Goal: Information Seeking & Learning: Compare options

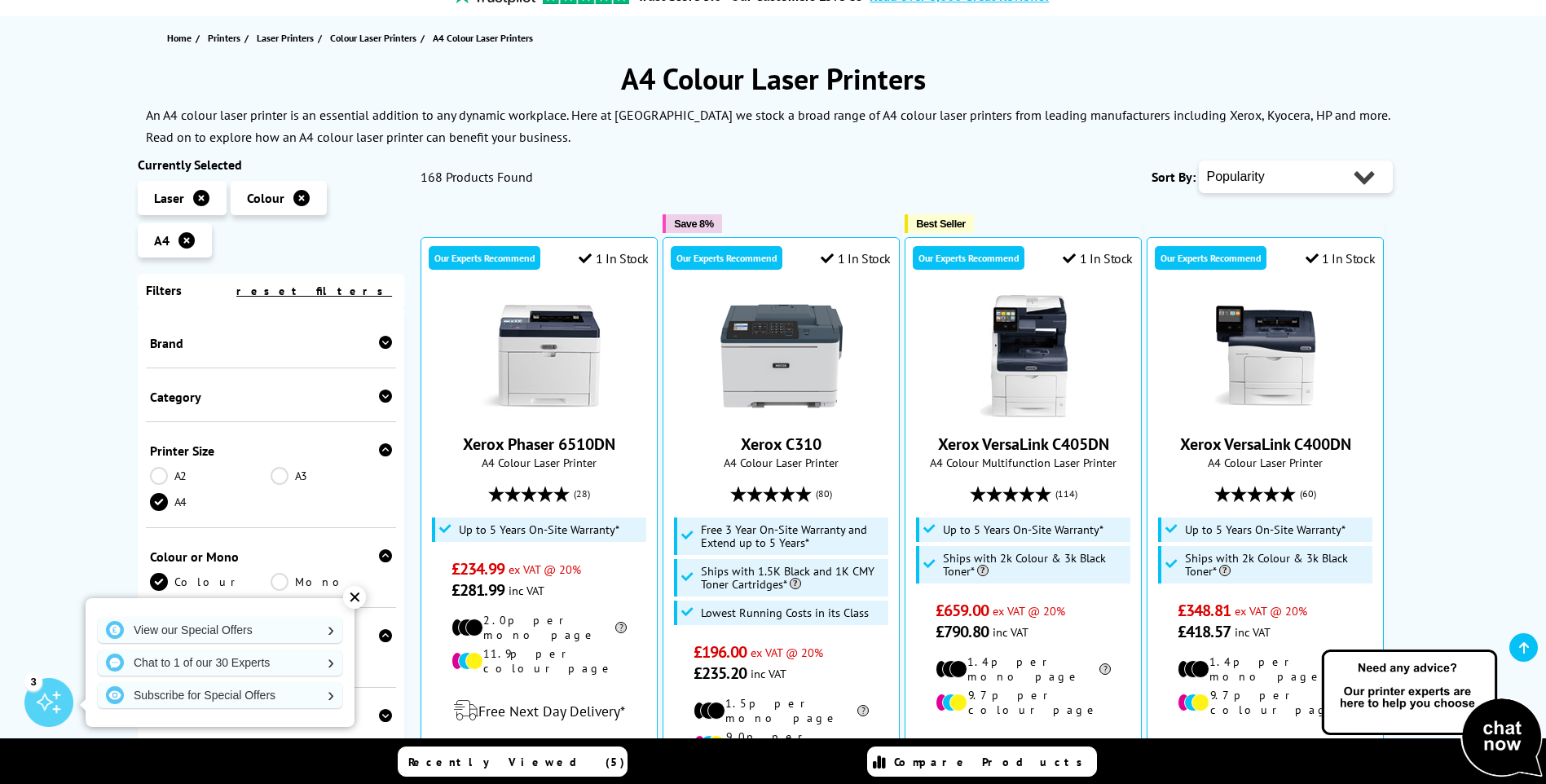
click at [325, 345] on div "Brand" at bounding box center [270, 343] width 243 height 16
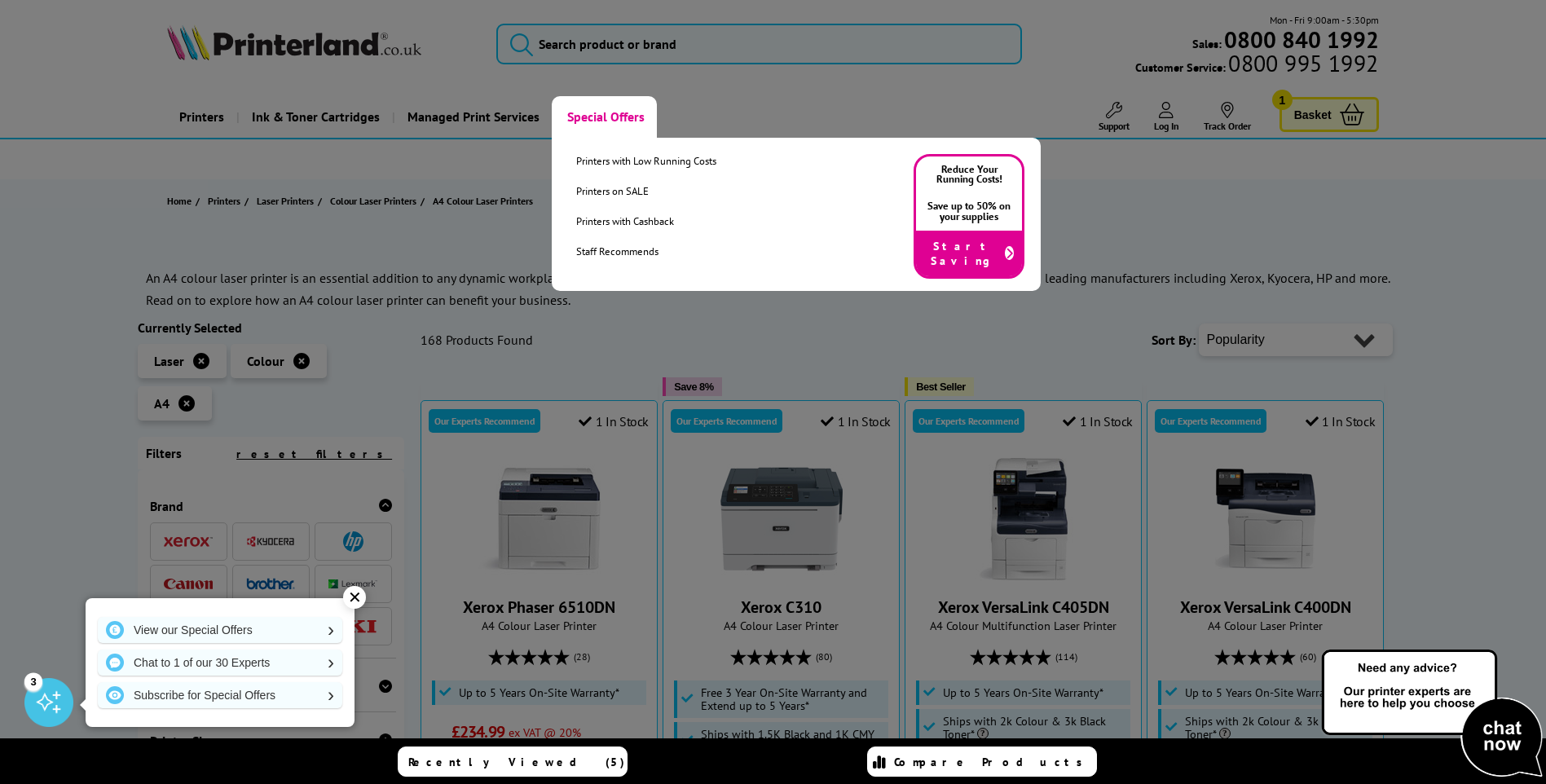
click at [619, 110] on link "Special Offers" at bounding box center [604, 117] width 105 height 42
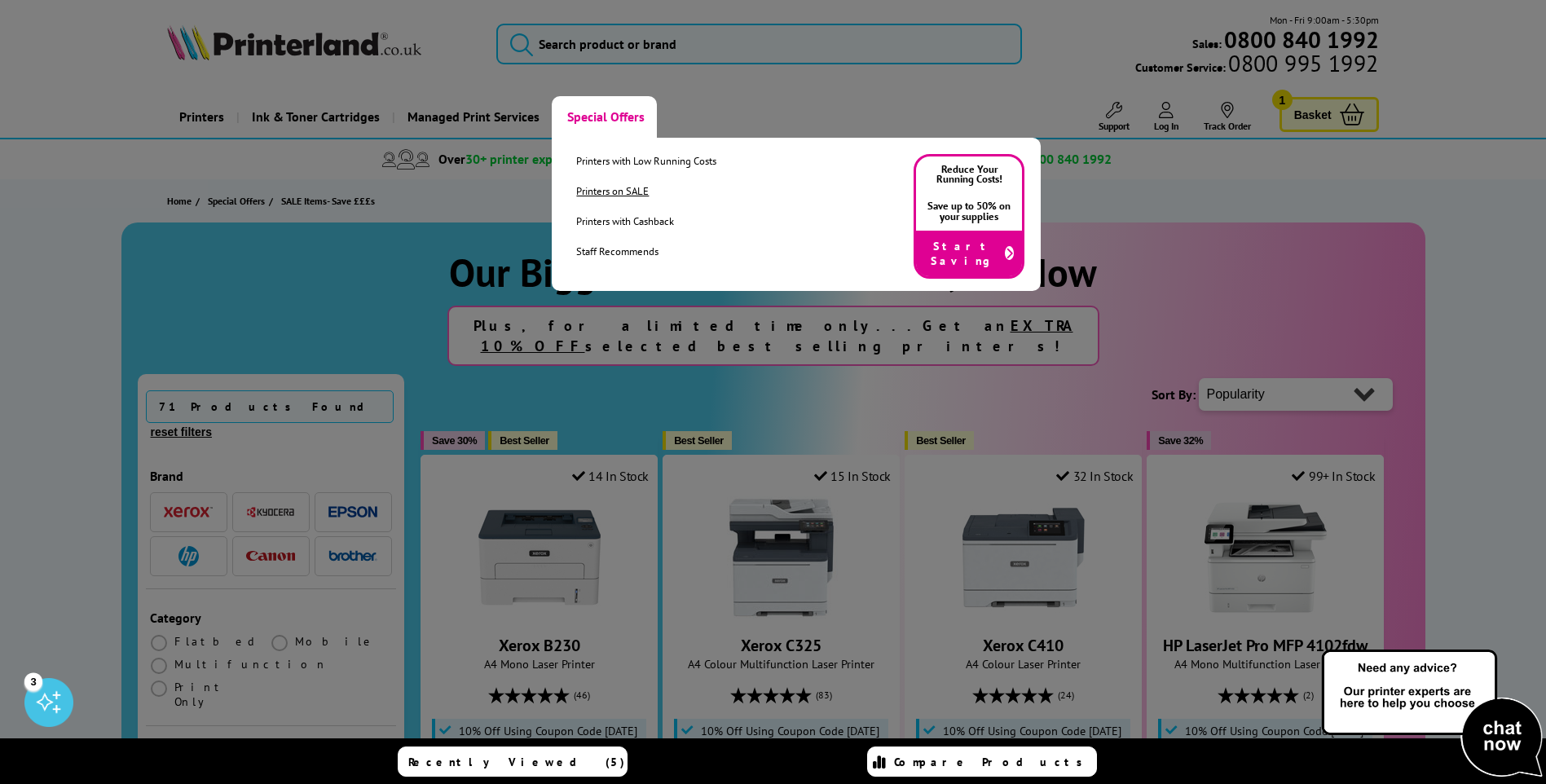
click at [595, 194] on link "Printers on SALE" at bounding box center [646, 192] width 140 height 14
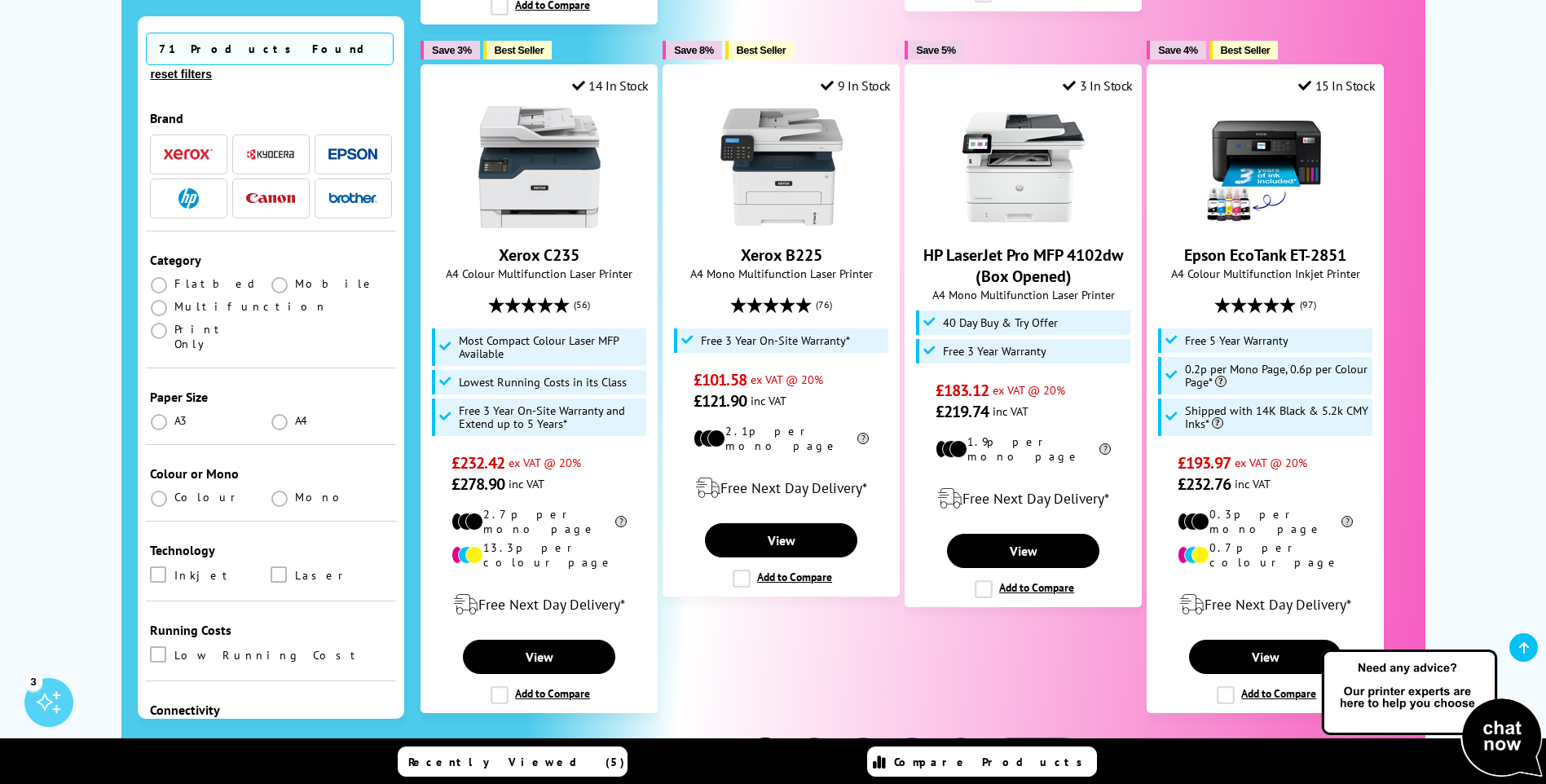
scroll to position [1792, 0]
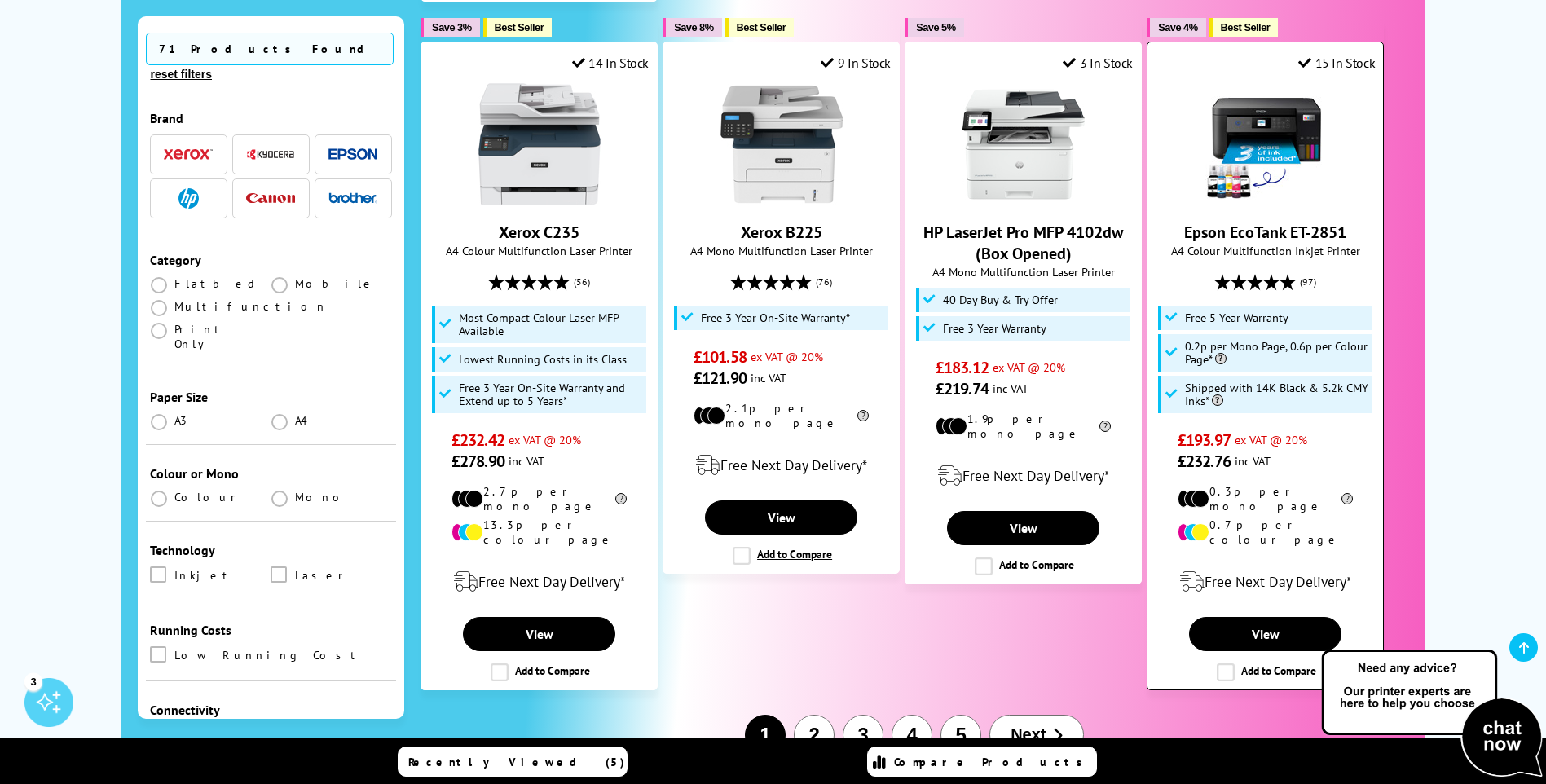
click at [1230, 221] on link "Epson EcoTank ET-2851" at bounding box center [1266, 231] width 163 height 21
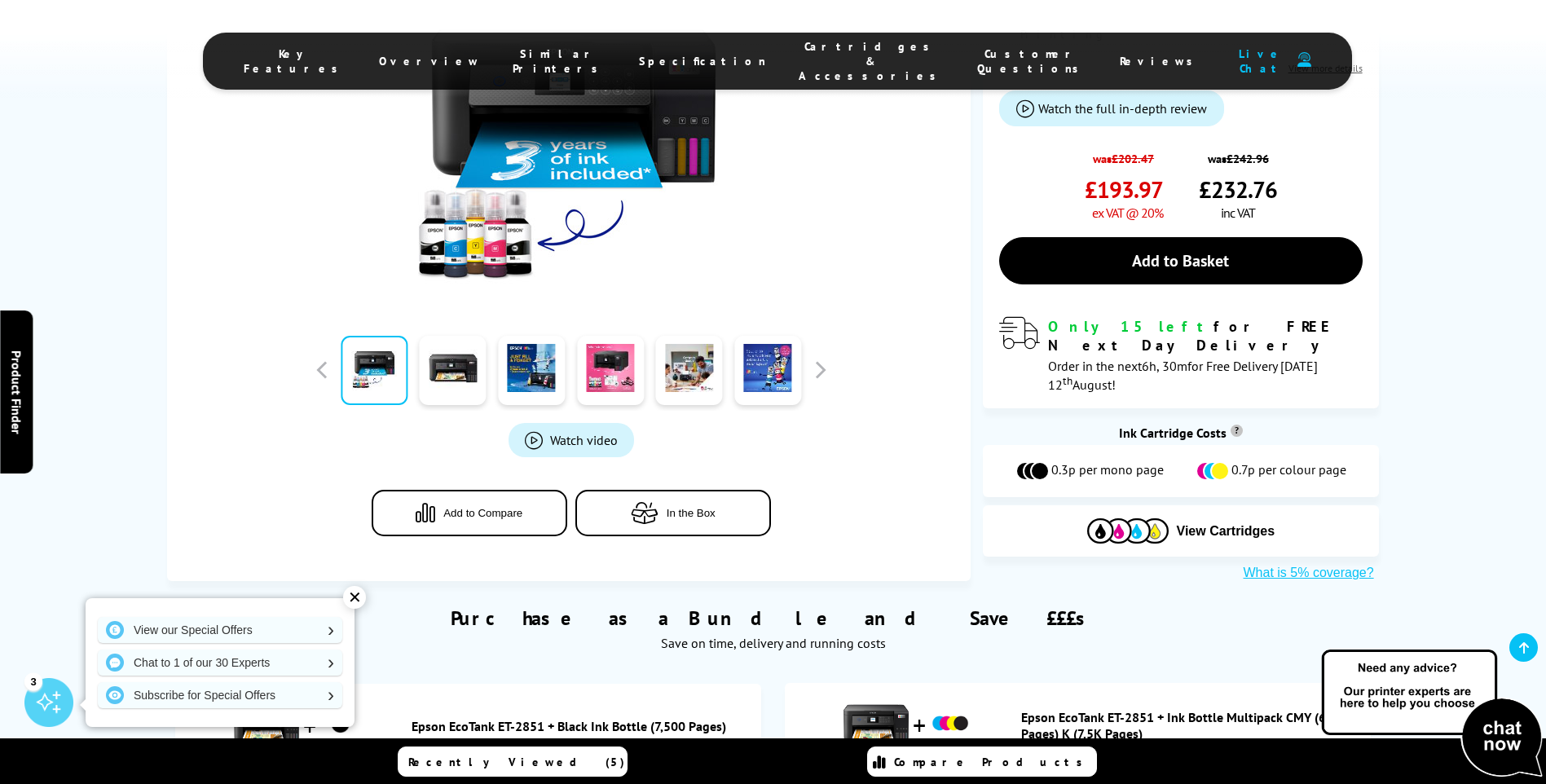
scroll to position [571, 0]
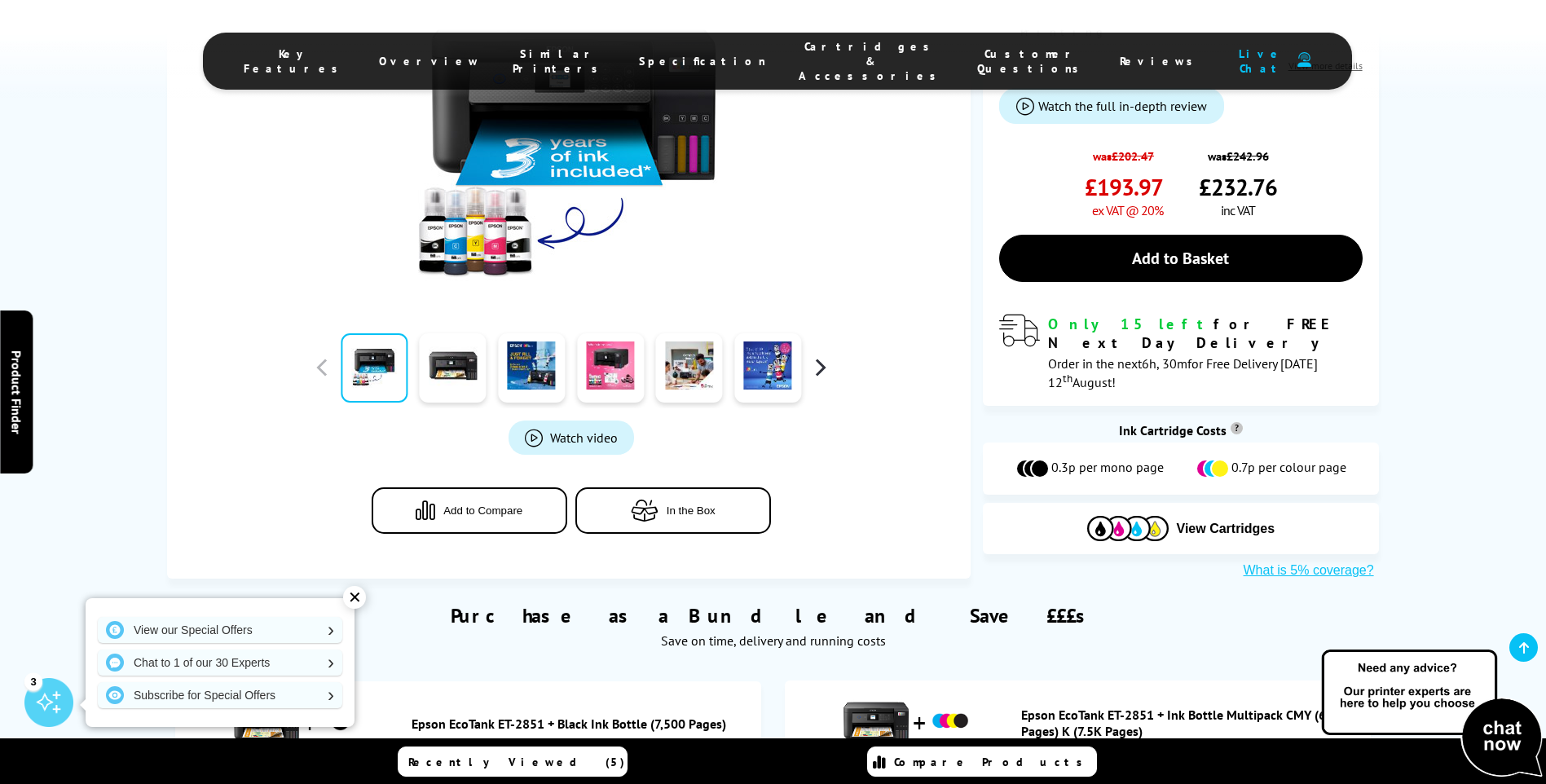
click at [814, 355] on button "button" at bounding box center [819, 367] width 25 height 25
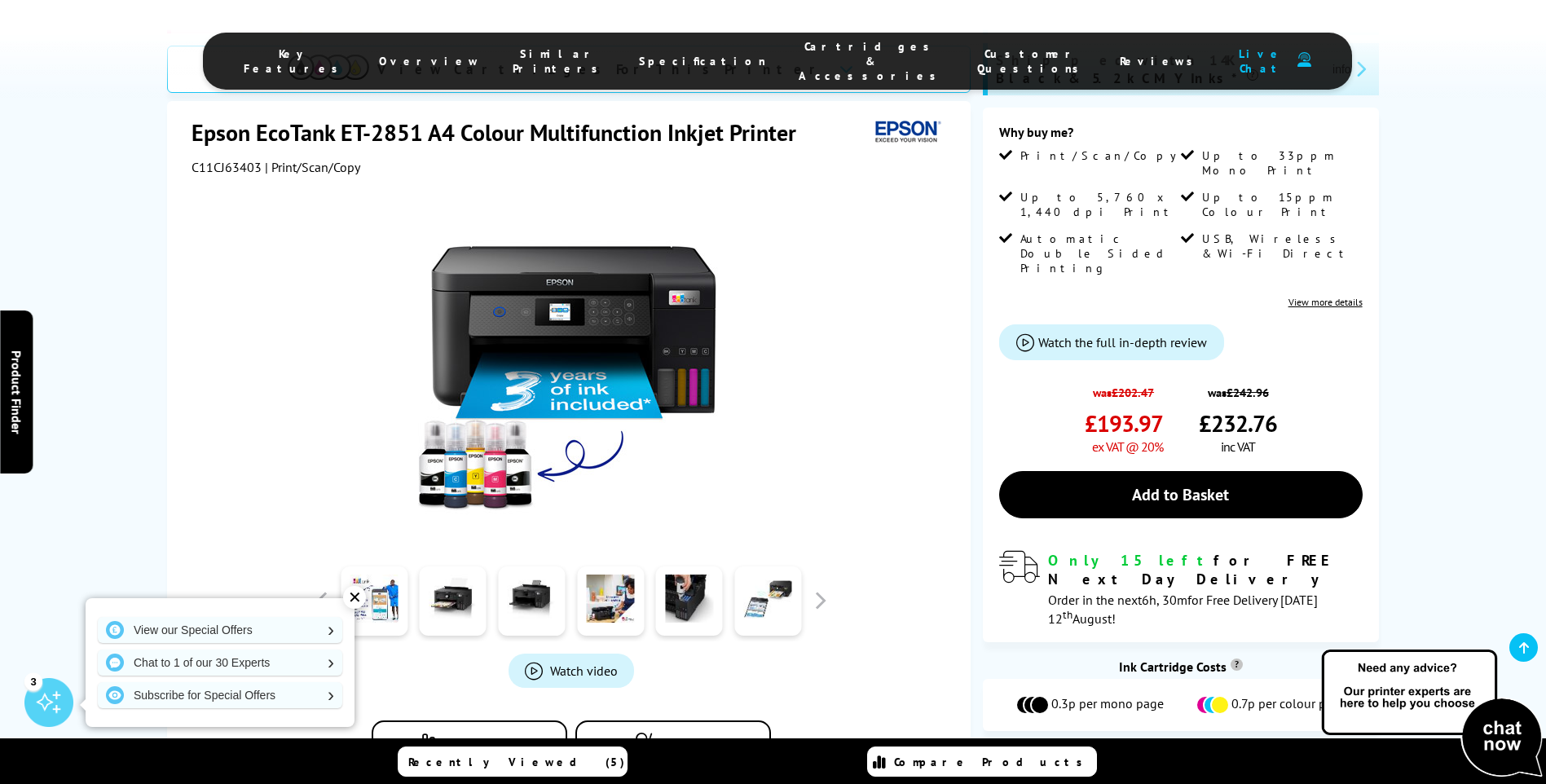
scroll to position [163, 0]
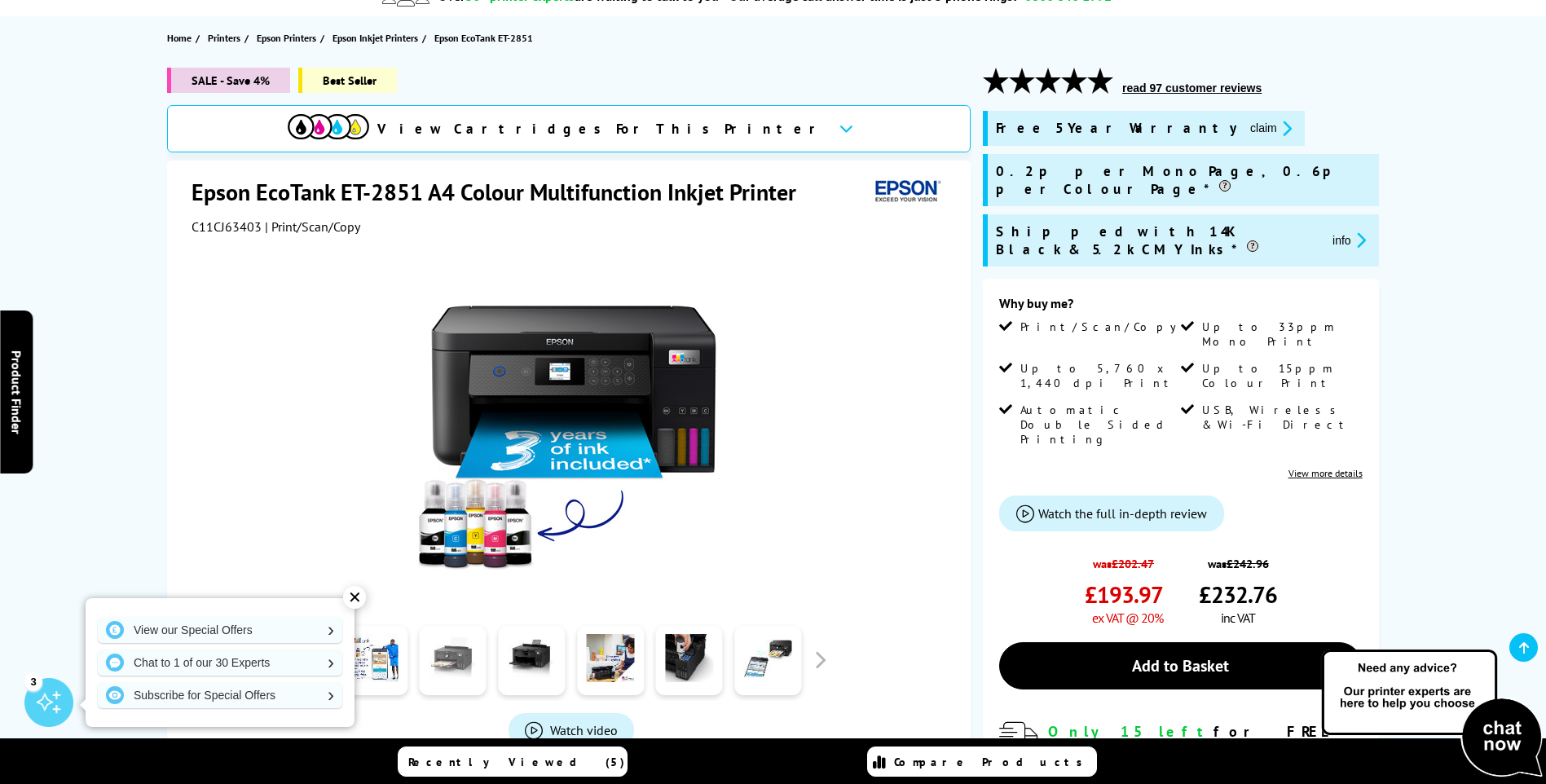
click at [456, 655] on link at bounding box center [453, 659] width 67 height 69
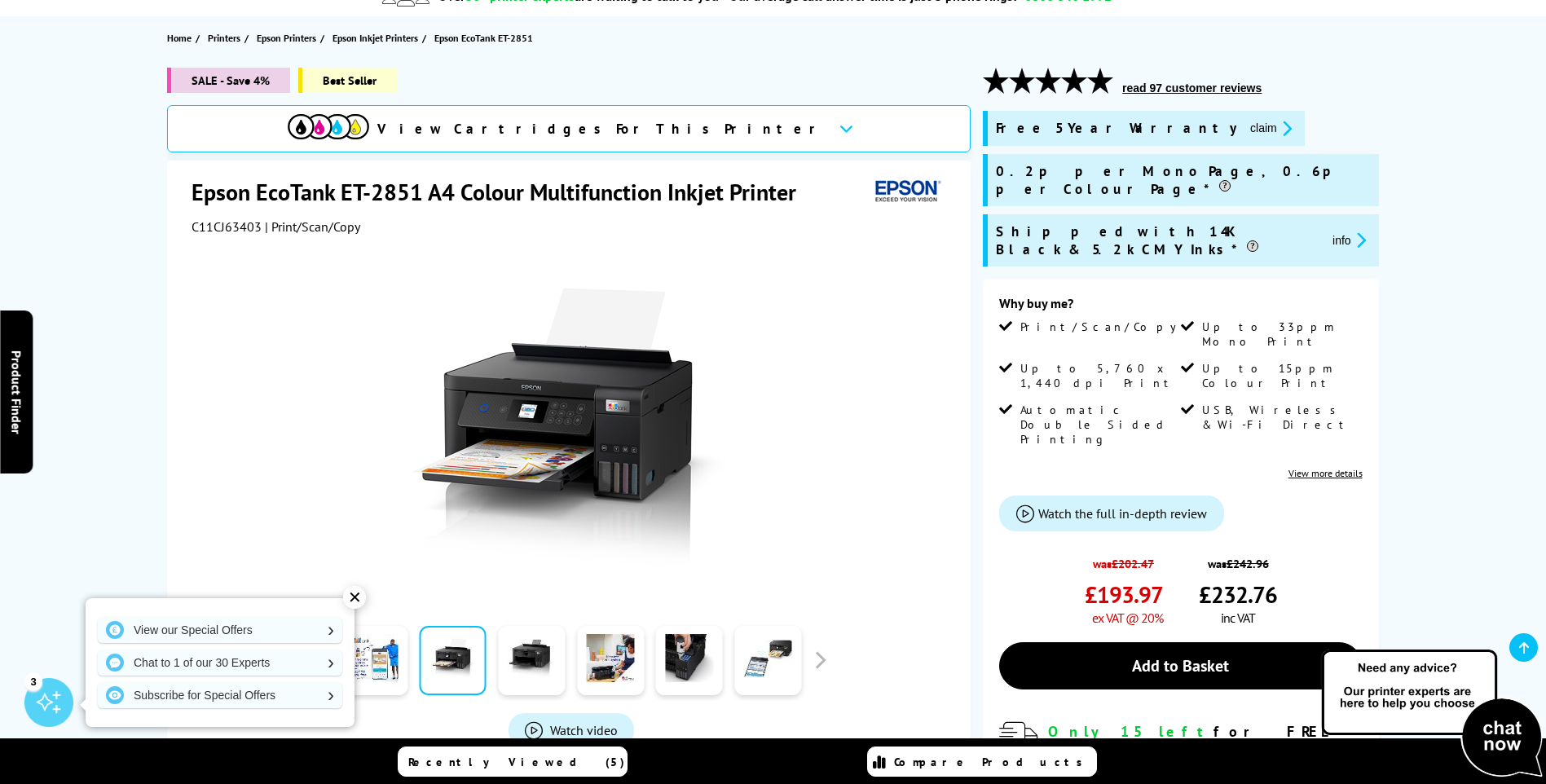
click at [496, 655] on div at bounding box center [531, 660] width 79 height 82
click at [532, 659] on link at bounding box center [531, 659] width 67 height 69
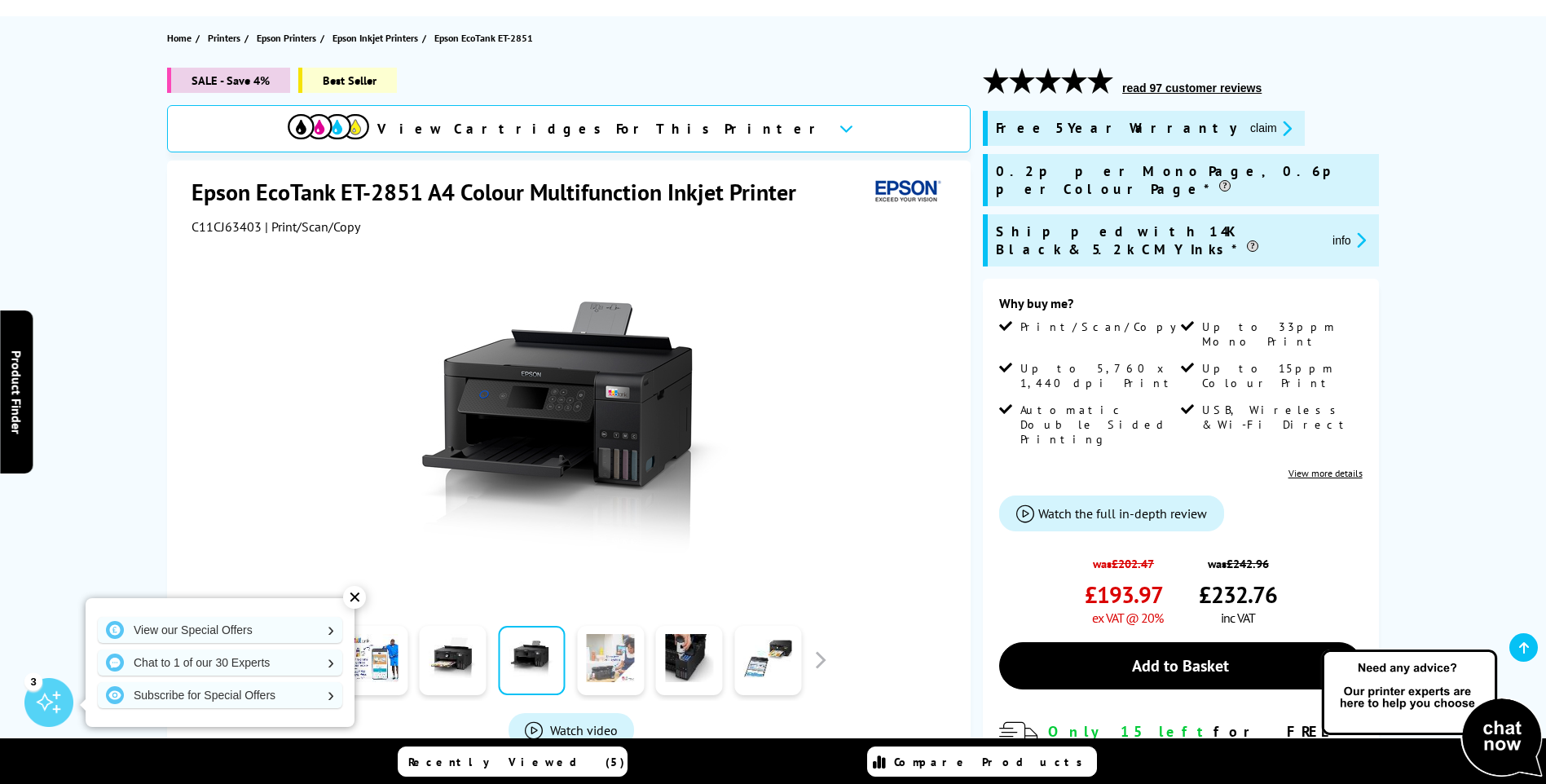
click at [574, 661] on div at bounding box center [611, 660] width 79 height 82
click at [612, 660] on link at bounding box center [610, 659] width 67 height 69
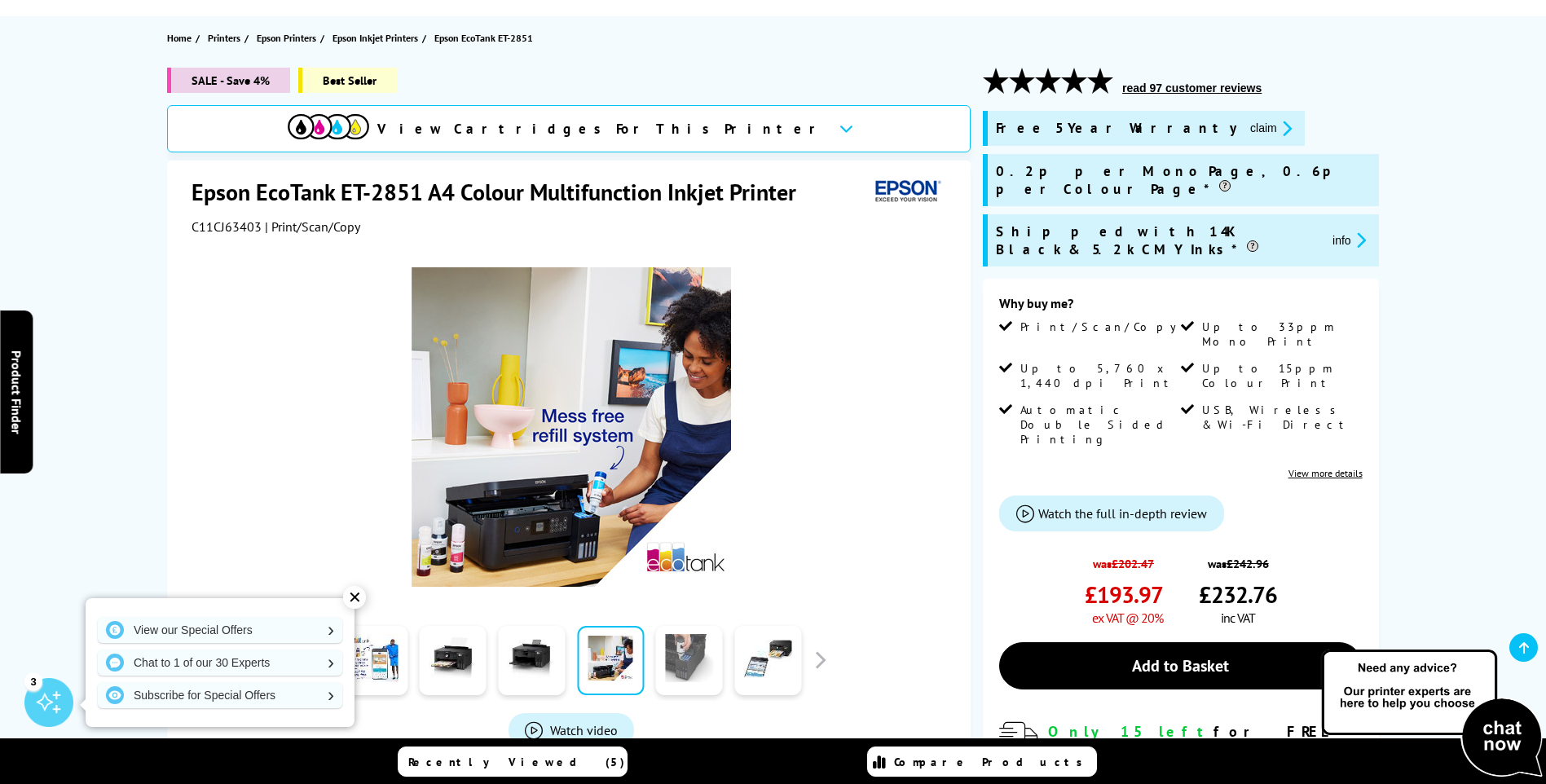
click at [662, 654] on link at bounding box center [689, 659] width 67 height 69
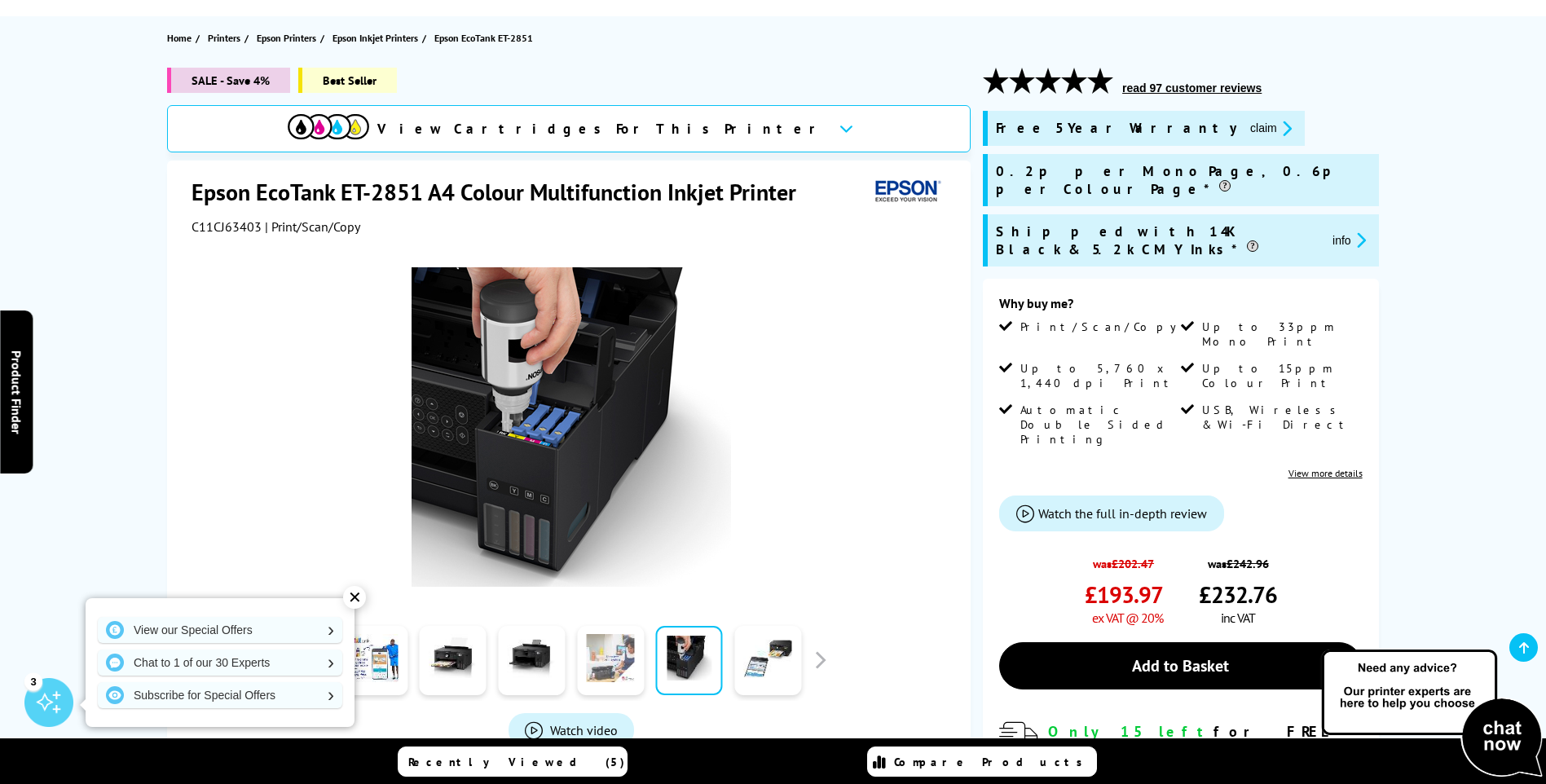
click at [619, 664] on link at bounding box center [610, 659] width 67 height 69
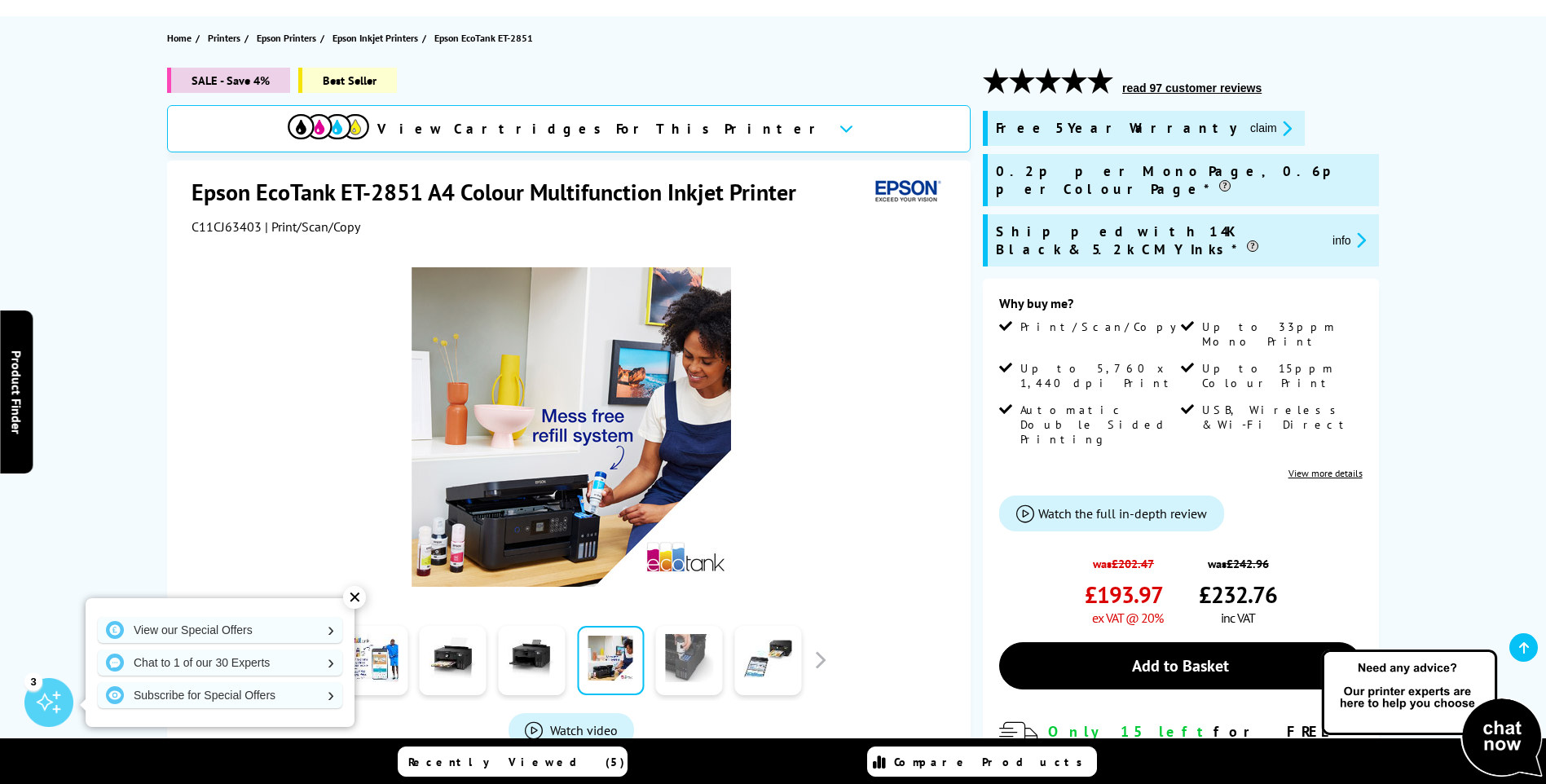
click at [672, 657] on link at bounding box center [689, 659] width 67 height 69
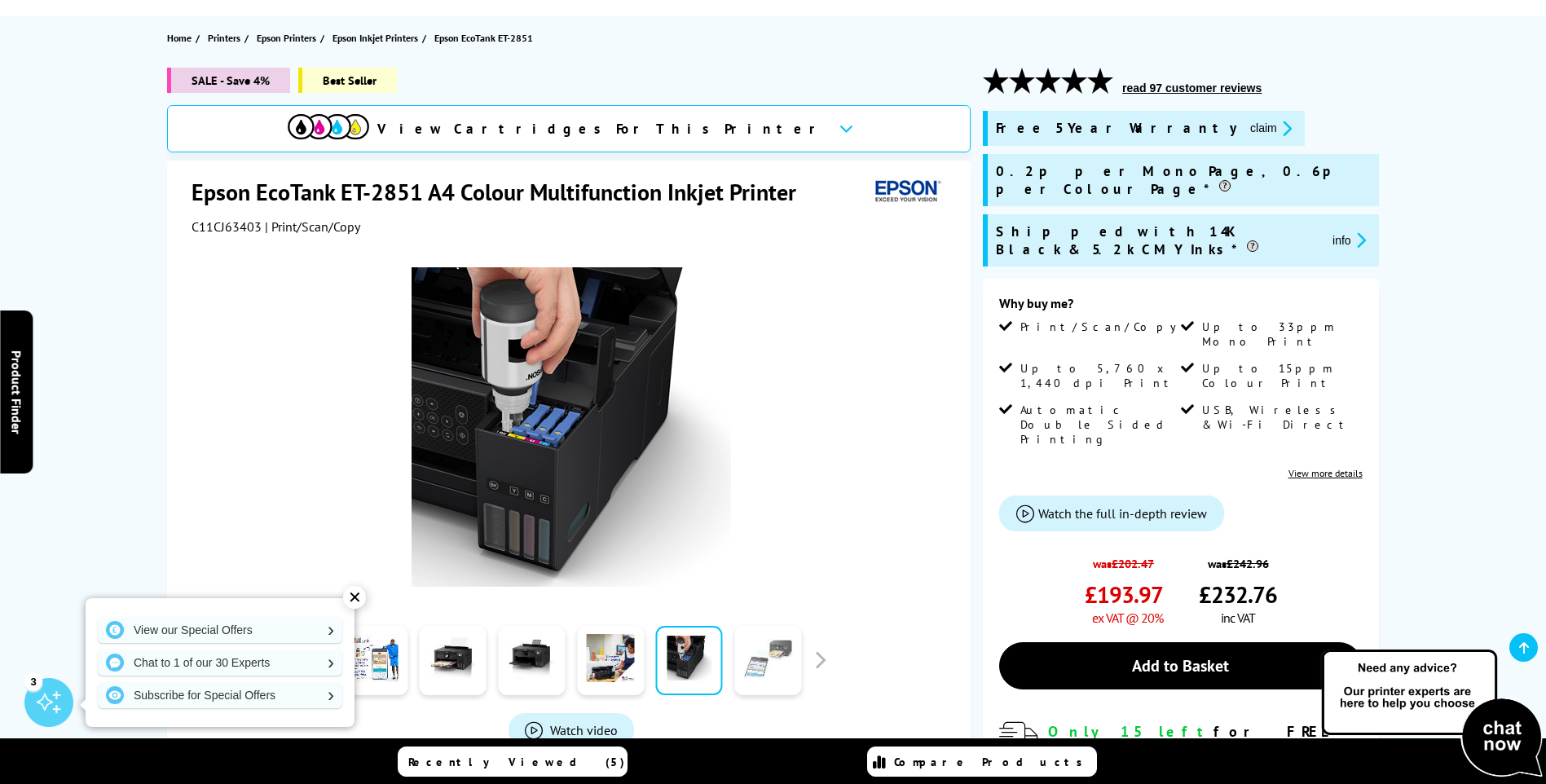
click at [753, 673] on link at bounding box center [768, 659] width 67 height 69
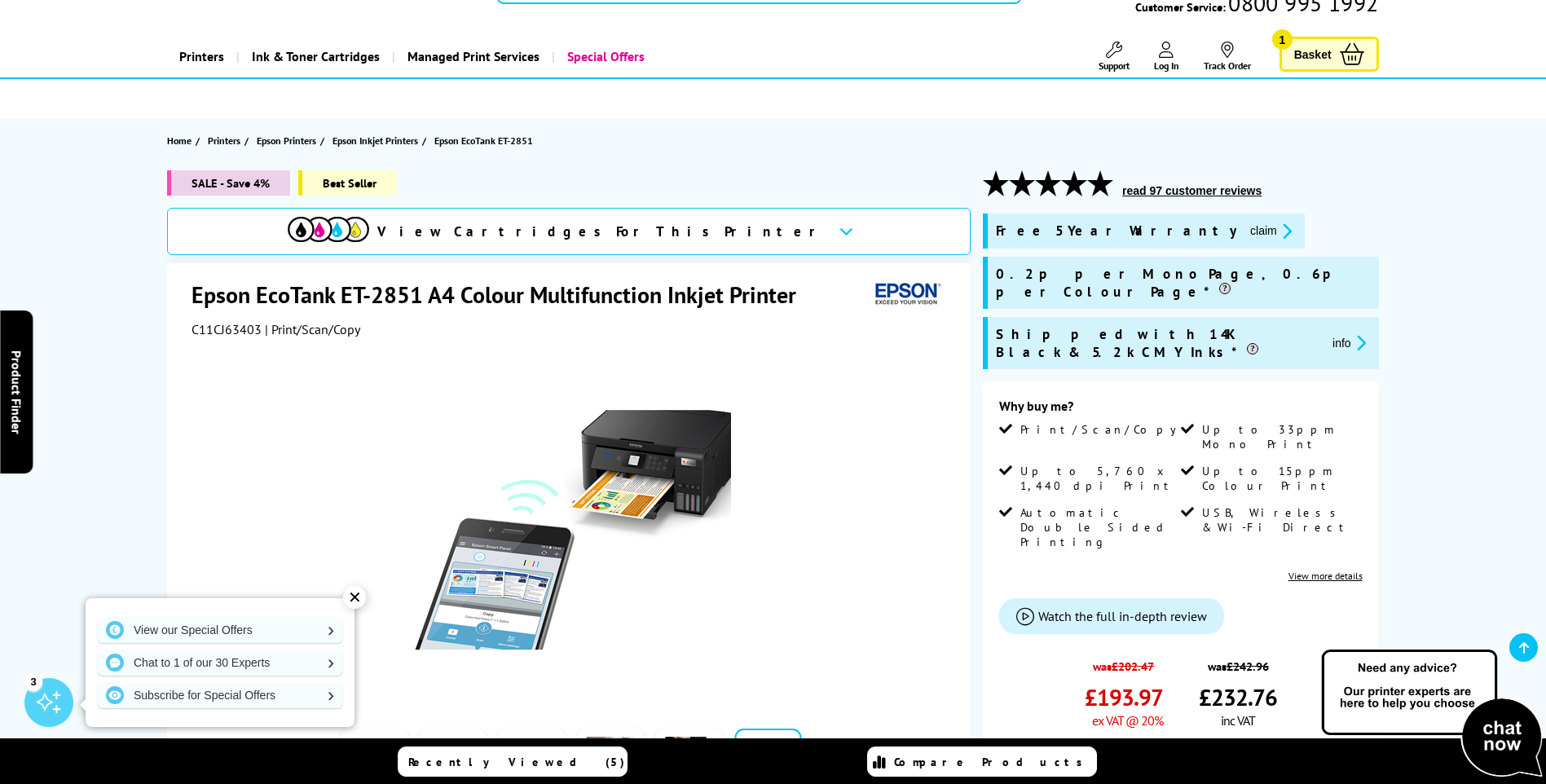
scroll to position [0, 0]
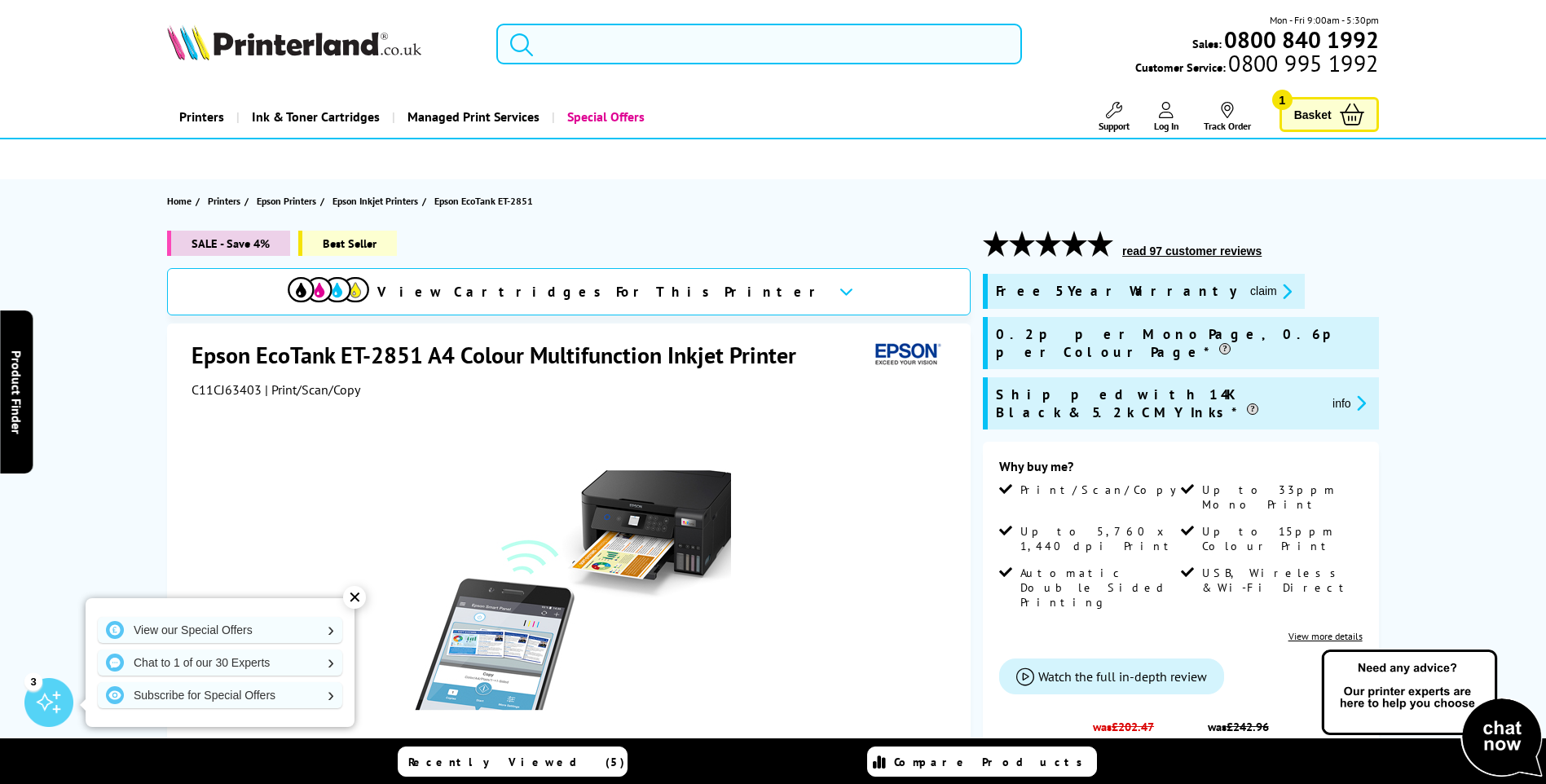
click at [563, 40] on input "search" at bounding box center [759, 44] width 526 height 41
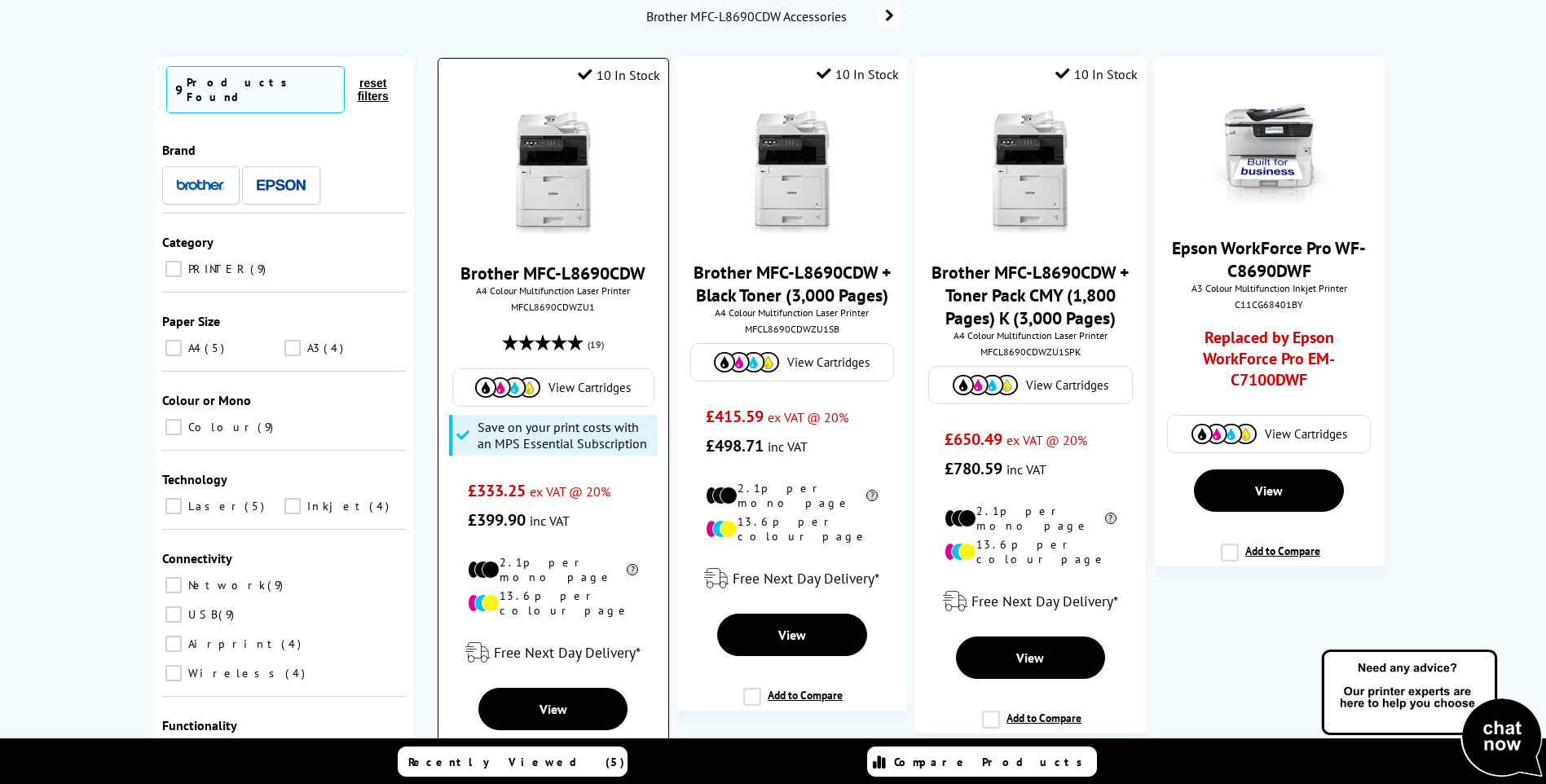
scroll to position [244, 0]
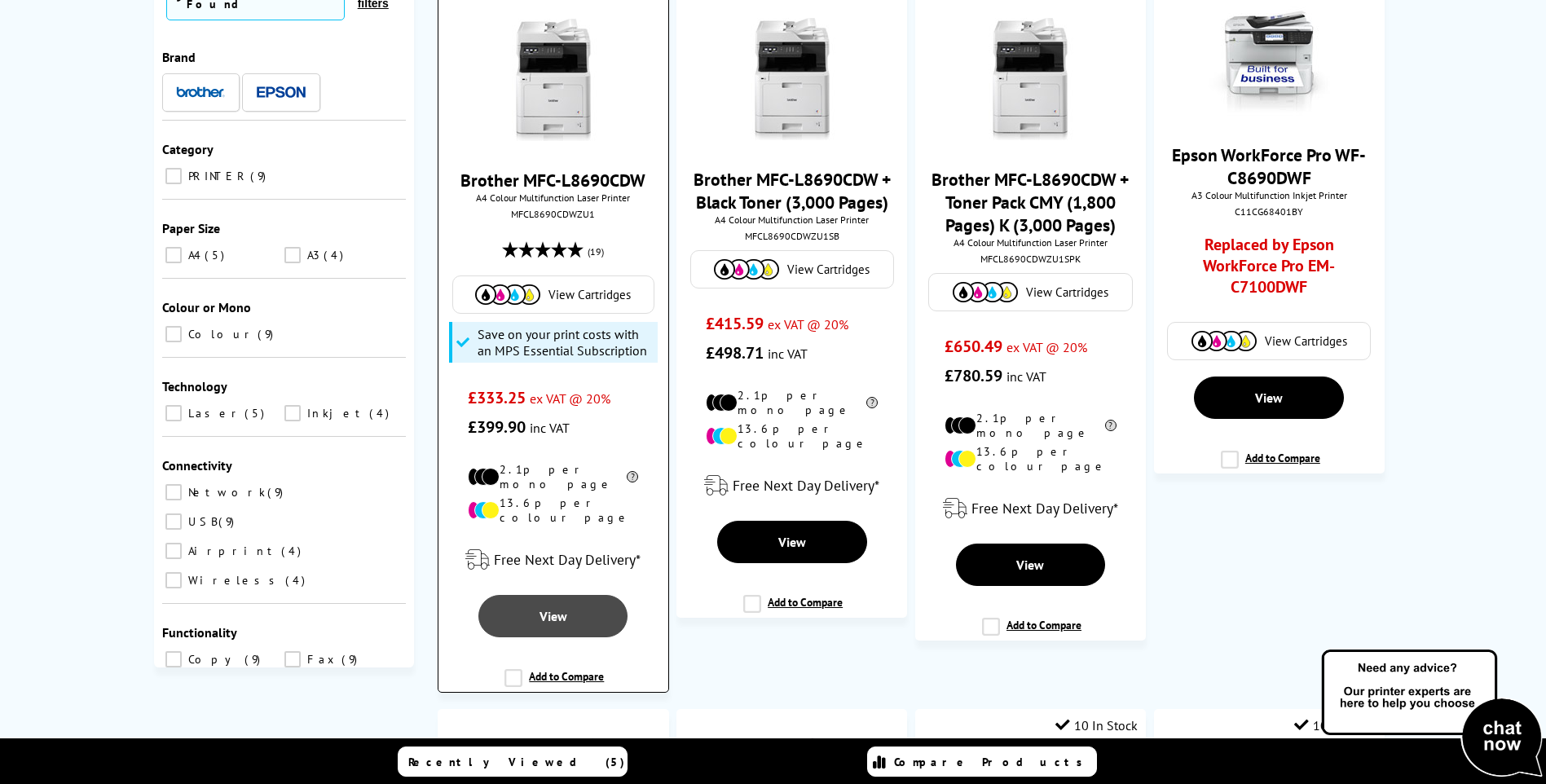
type input "8690"
click at [564, 171] on link "Brother MFC-L8690CDW" at bounding box center [552, 180] width 185 height 23
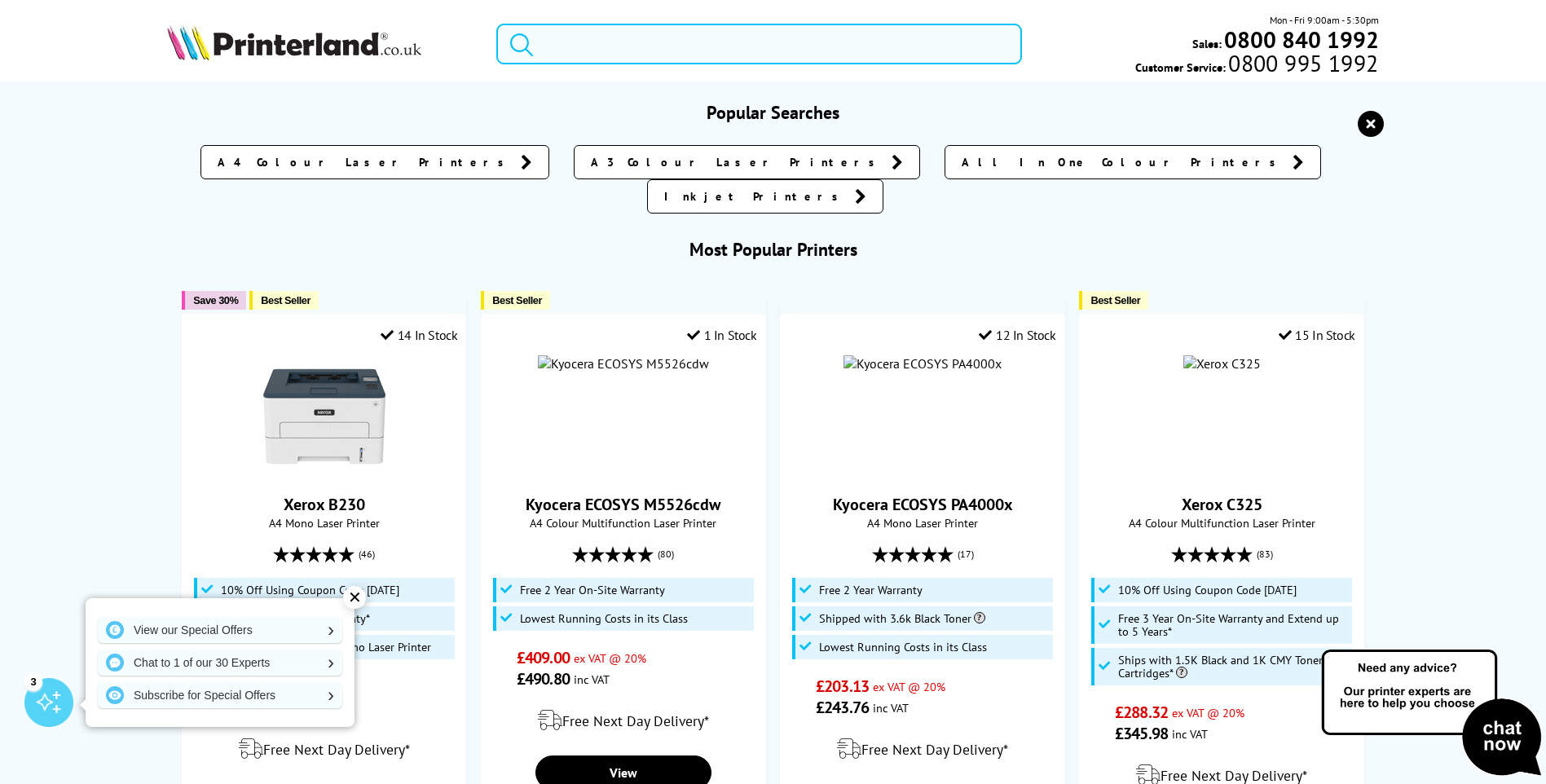
click at [643, 58] on input "search" at bounding box center [759, 44] width 526 height 41
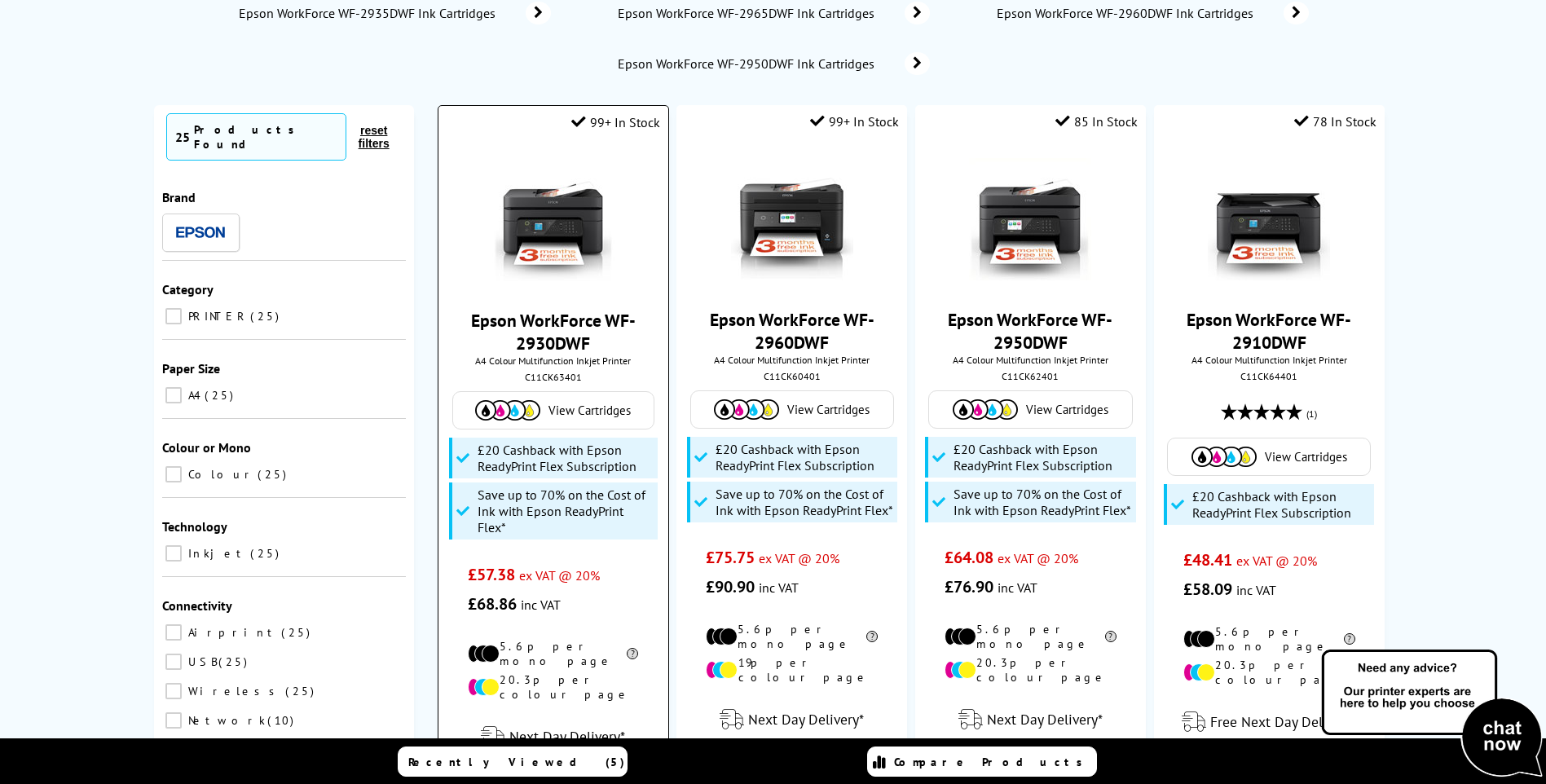
scroll to position [163, 0]
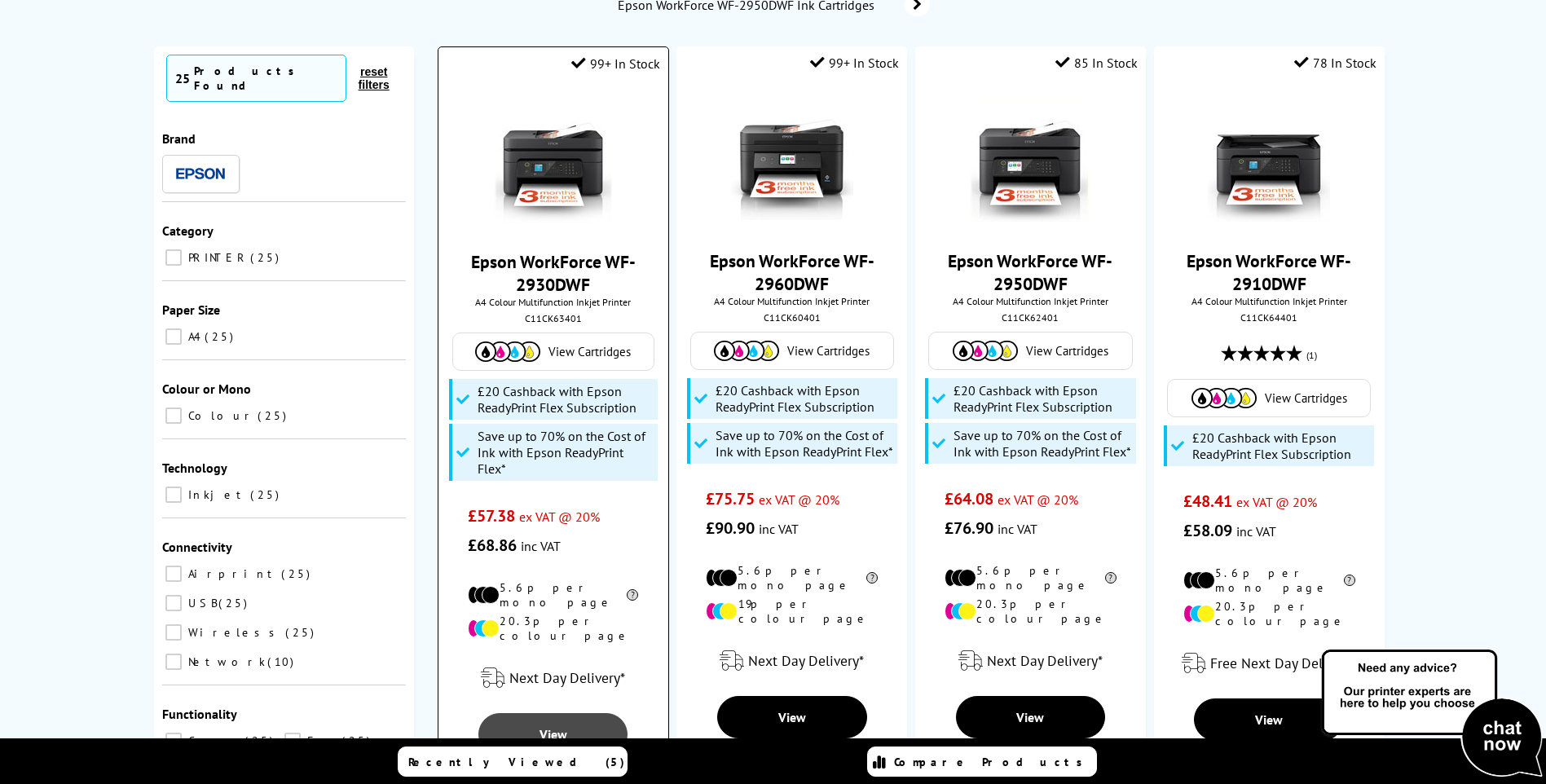
type input "wf29"
click at [563, 726] on span "View" at bounding box center [554, 734] width 28 height 16
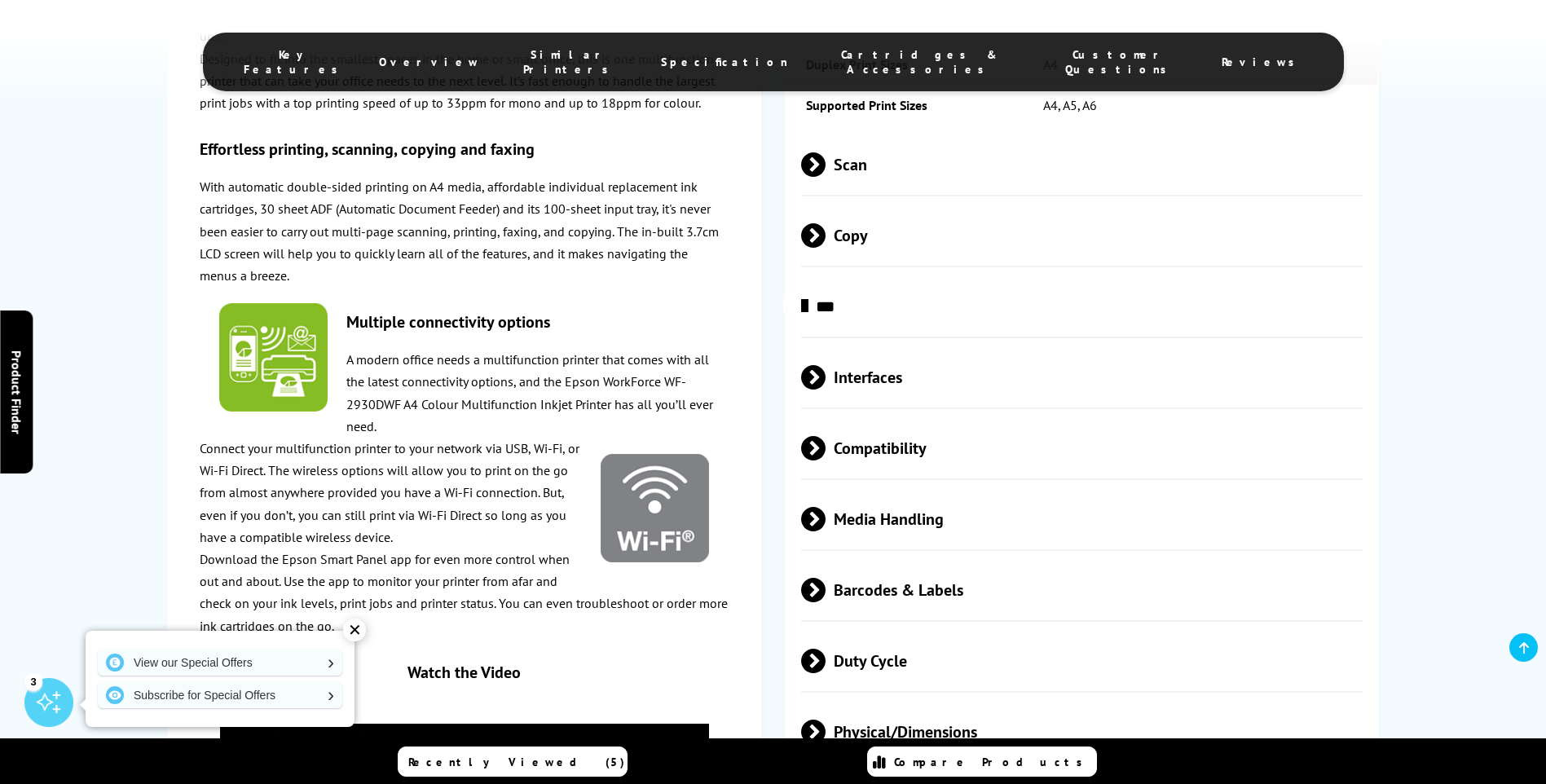
scroll to position [2607, 0]
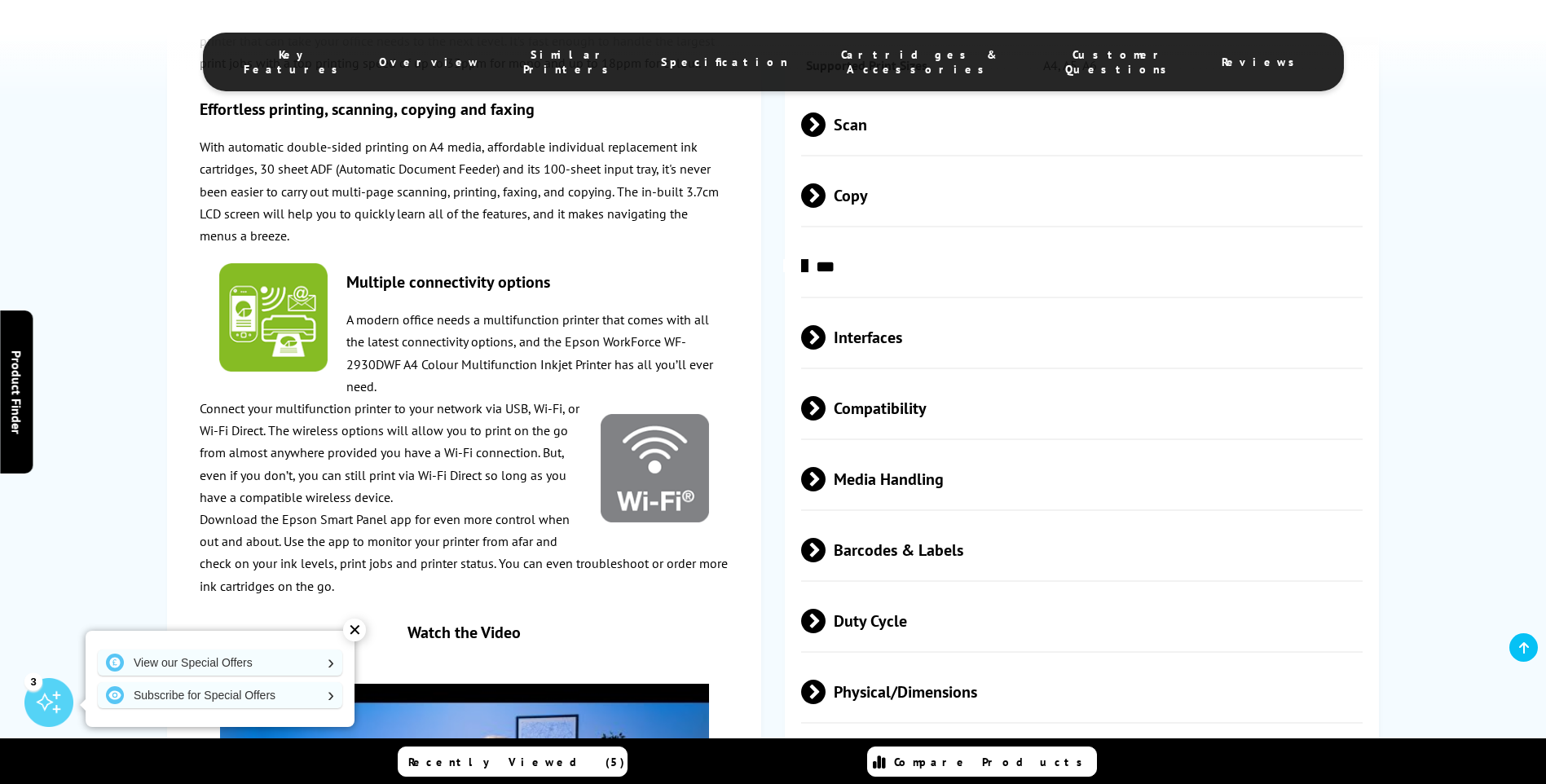
click at [893, 589] on span "Duty Cycle" at bounding box center [1083, 619] width 563 height 61
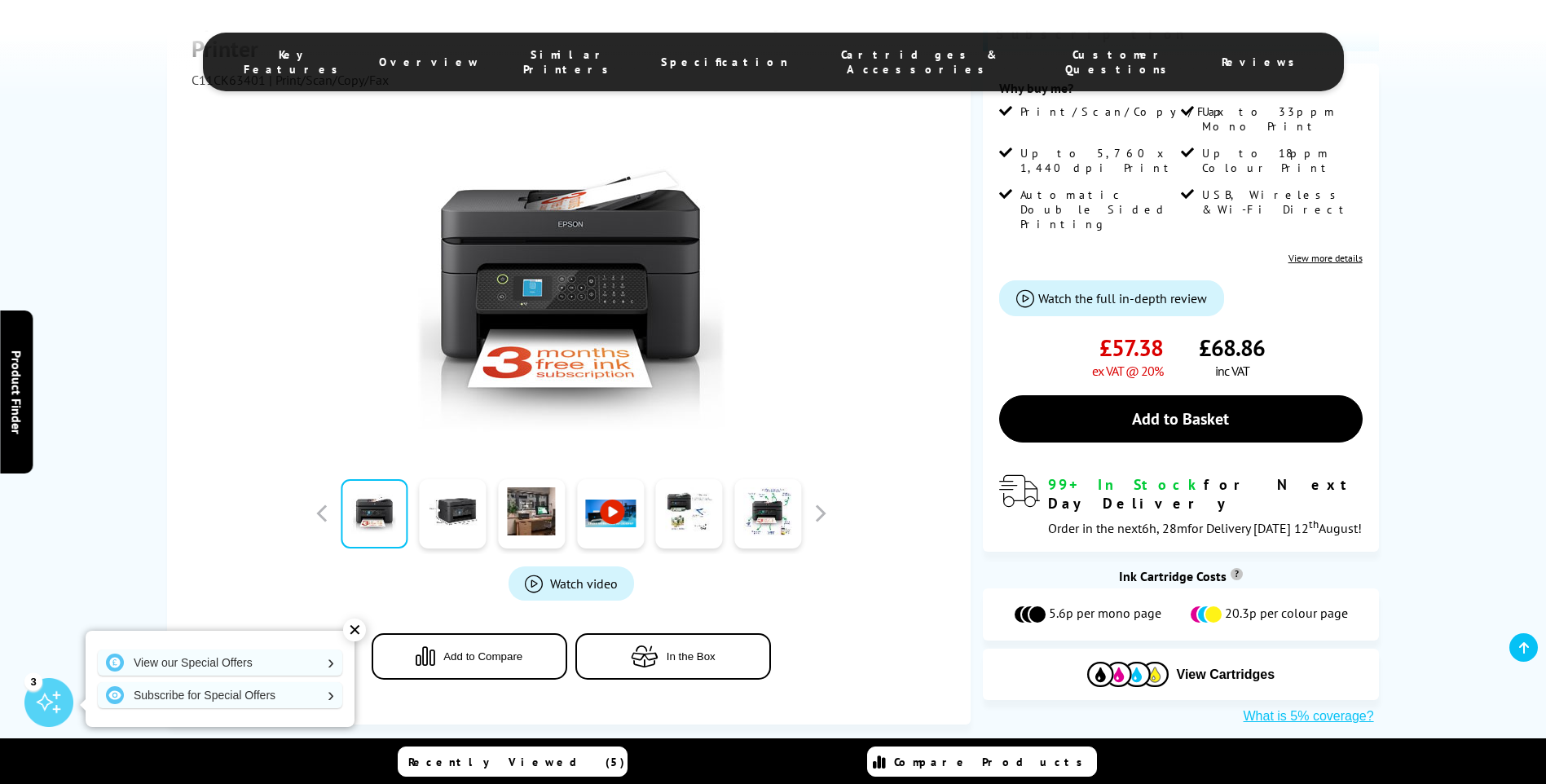
scroll to position [326, 0]
